Goal: Task Accomplishment & Management: Manage account settings

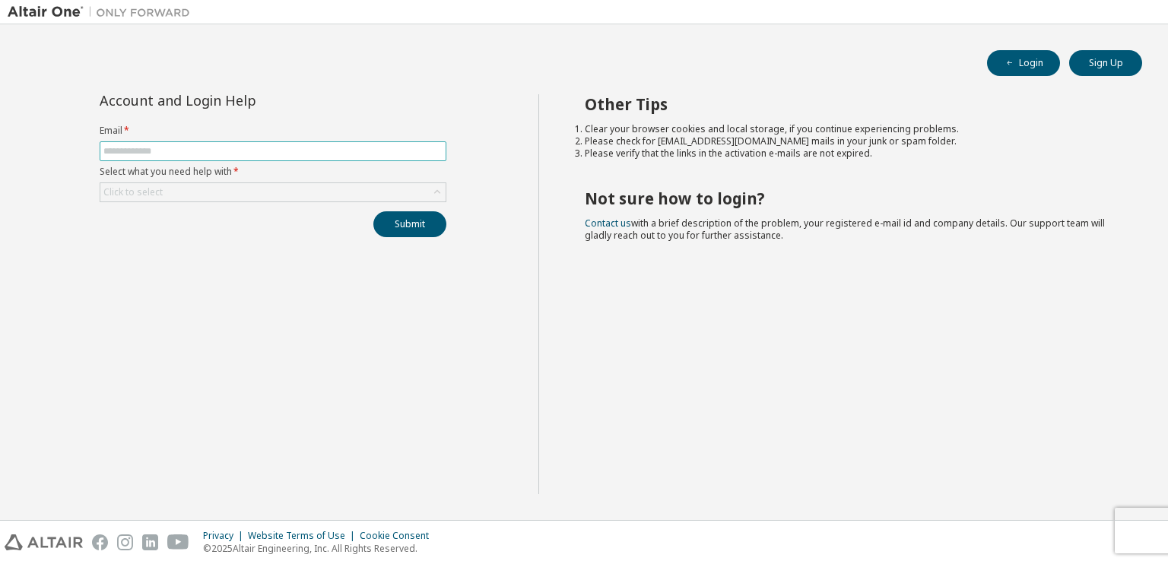
click at [232, 156] on input "text" at bounding box center [272, 151] width 339 height 12
click at [232, 151] on input "text" at bounding box center [272, 151] width 339 height 12
type input "**********"
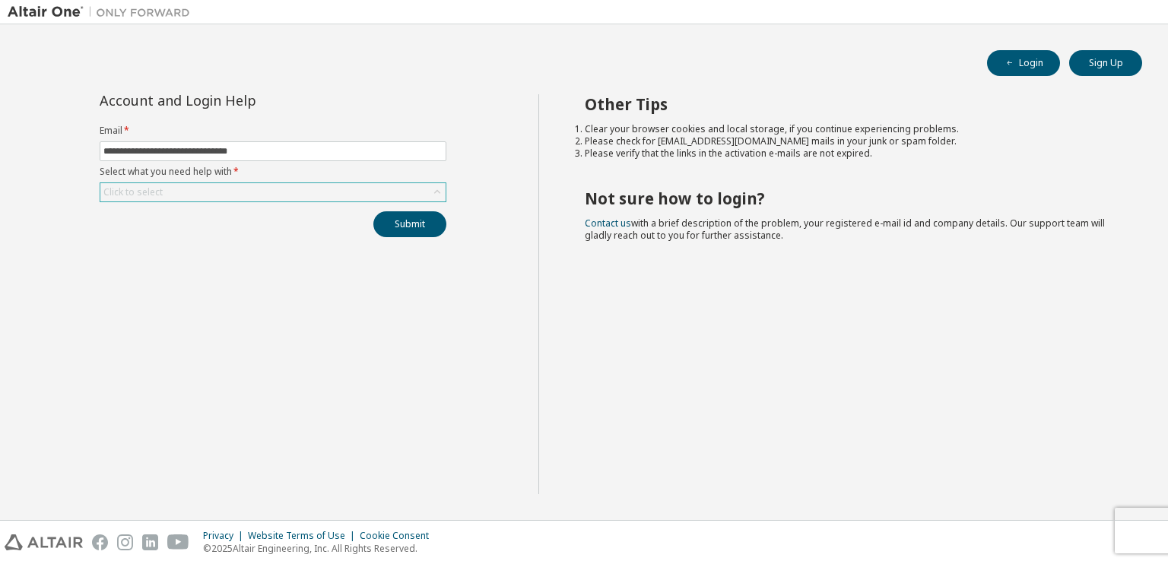
click at [249, 190] on div "Click to select" at bounding box center [272, 192] width 345 height 18
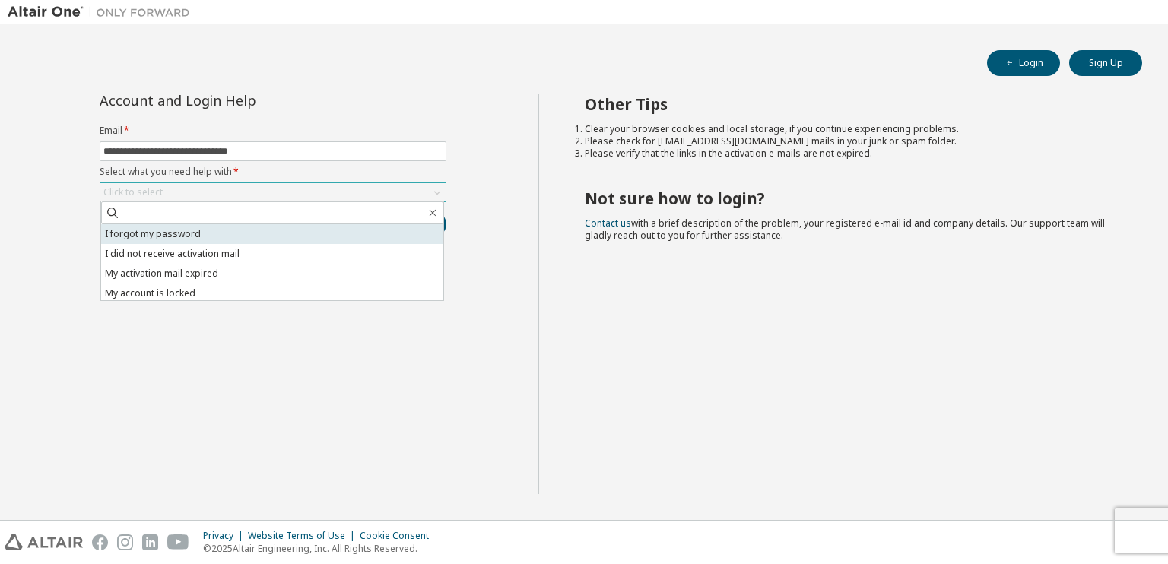
click at [221, 236] on li "I forgot my password" at bounding box center [272, 234] width 342 height 20
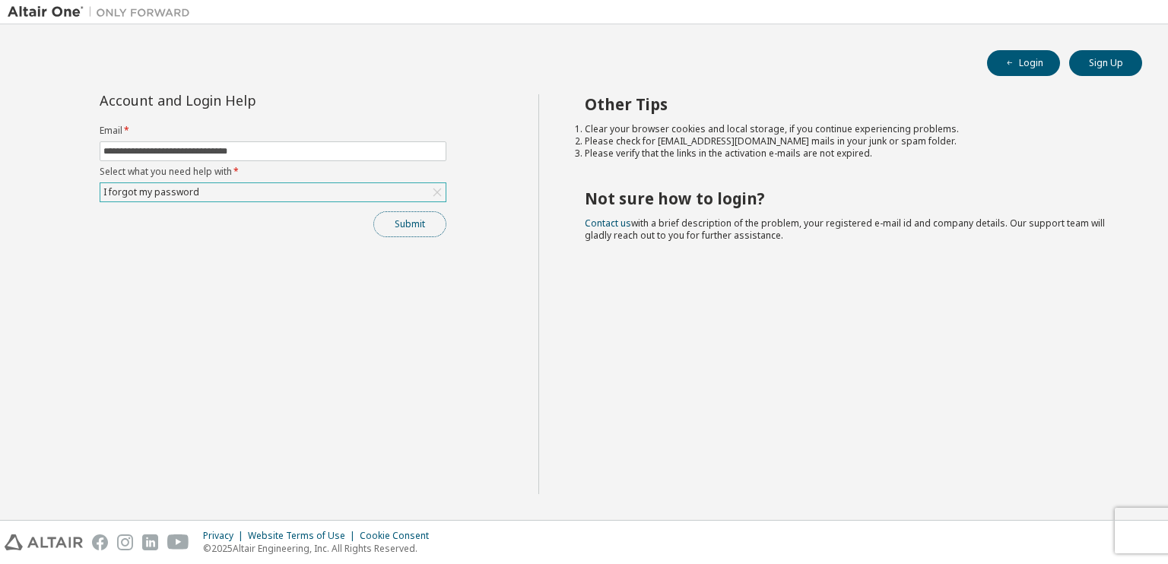
click at [413, 230] on button "Submit" at bounding box center [409, 224] width 73 height 26
